Goal: Find specific page/section: Find specific page/section

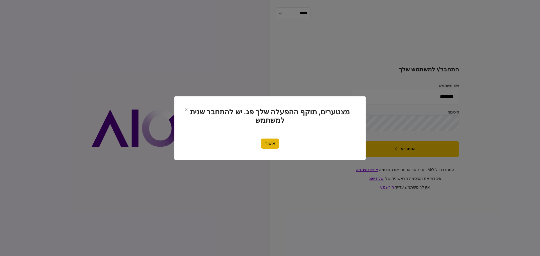
click at [269, 144] on button "אישור" at bounding box center [270, 144] width 19 height 10
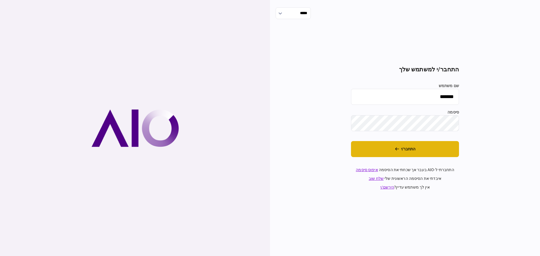
click at [404, 149] on button "התחבר/י" at bounding box center [405, 149] width 108 height 16
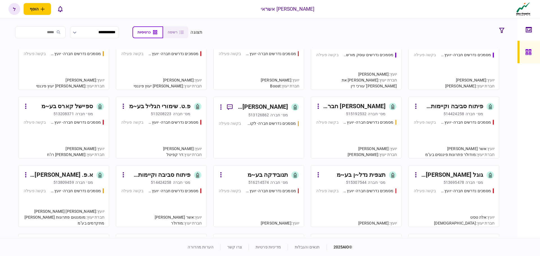
scroll to position [84, 0]
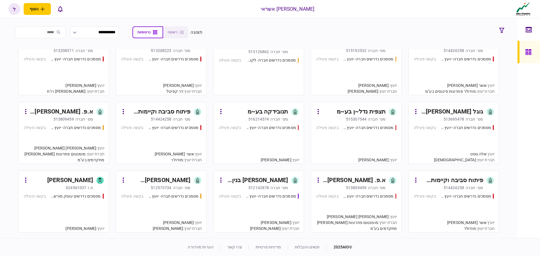
click at [353, 190] on div "513809459" at bounding box center [356, 188] width 21 height 6
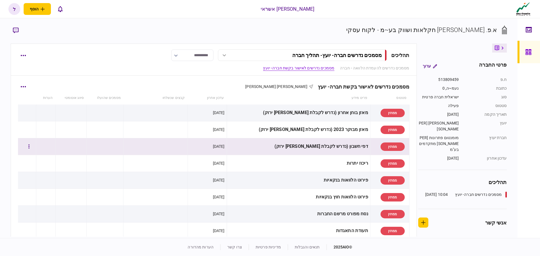
scroll to position [141, 0]
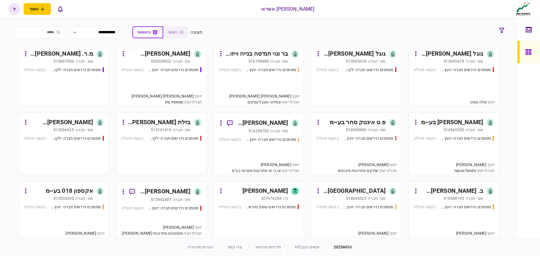
scroll to position [366, 0]
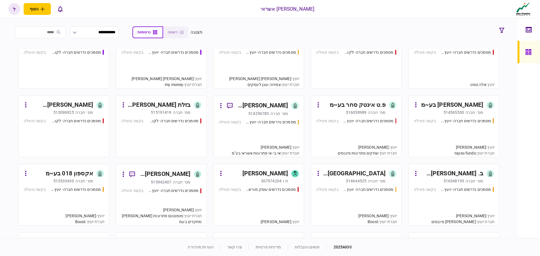
click at [277, 113] on div "מס׳ חברה" at bounding box center [279, 114] width 18 height 6
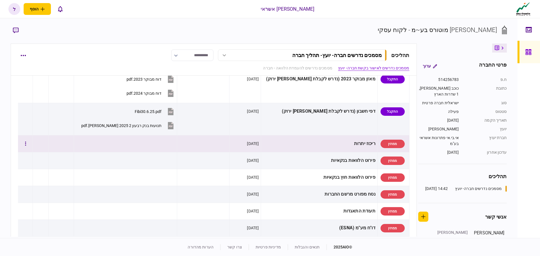
scroll to position [84, 0]
